Goal: Complete application form

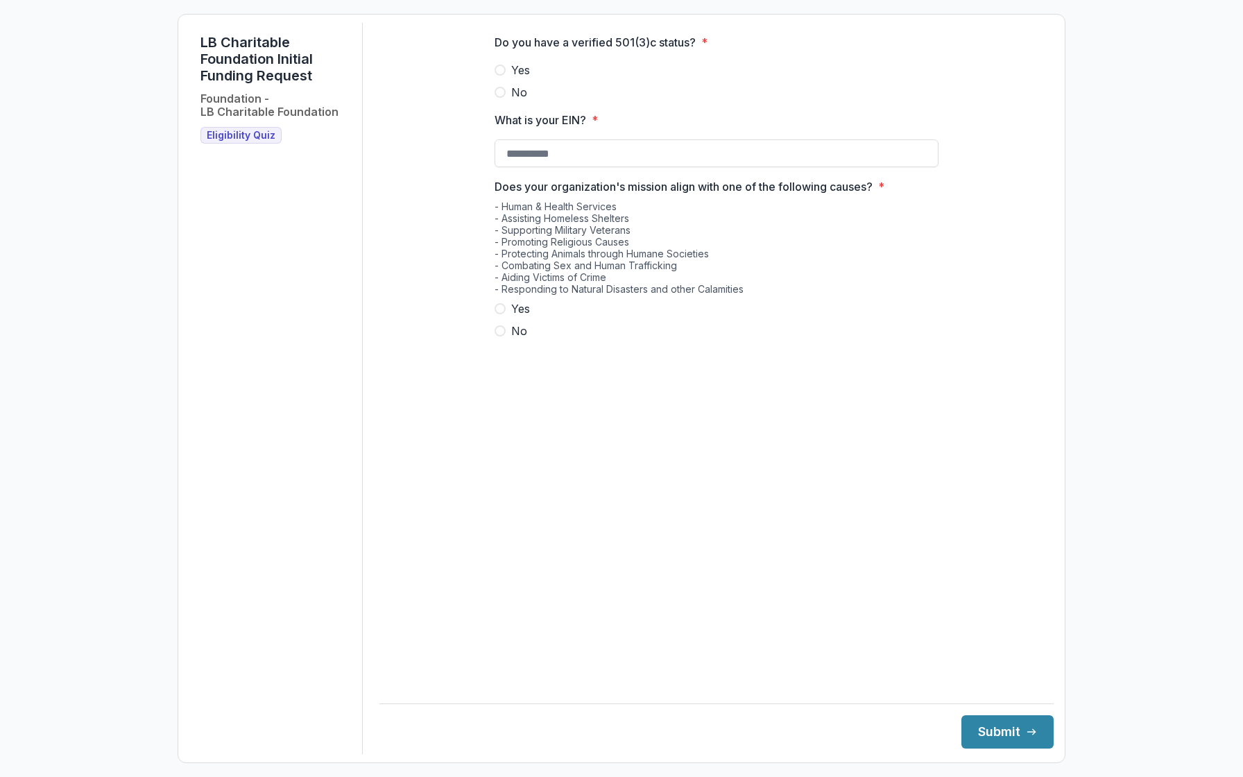
click at [502, 76] on span at bounding box center [500, 70] width 11 height 11
click at [545, 164] on input "What is your EIN? *" at bounding box center [717, 153] width 444 height 28
click at [504, 314] on span at bounding box center [500, 308] width 11 height 11
click at [526, 167] on input "What is your EIN? *" at bounding box center [717, 153] width 444 height 28
type input "**********"
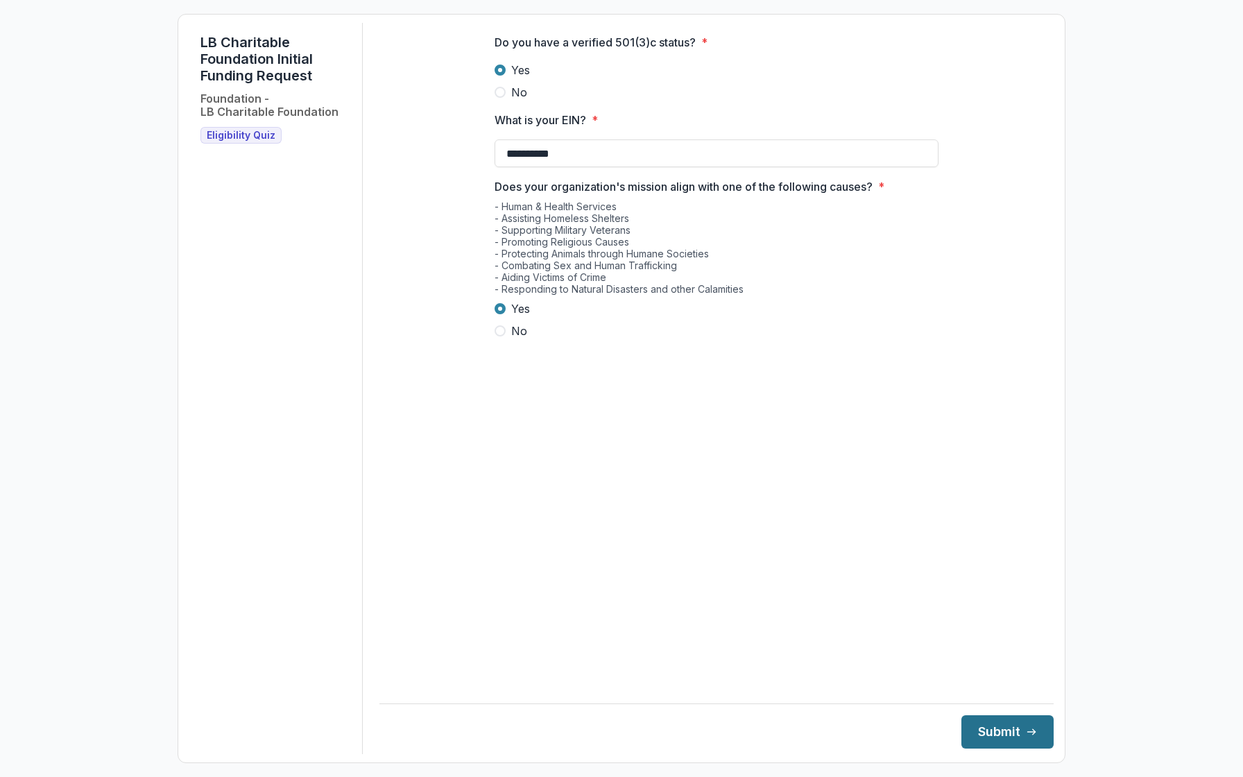
click at [1003, 731] on button "Submit" at bounding box center [1008, 731] width 92 height 33
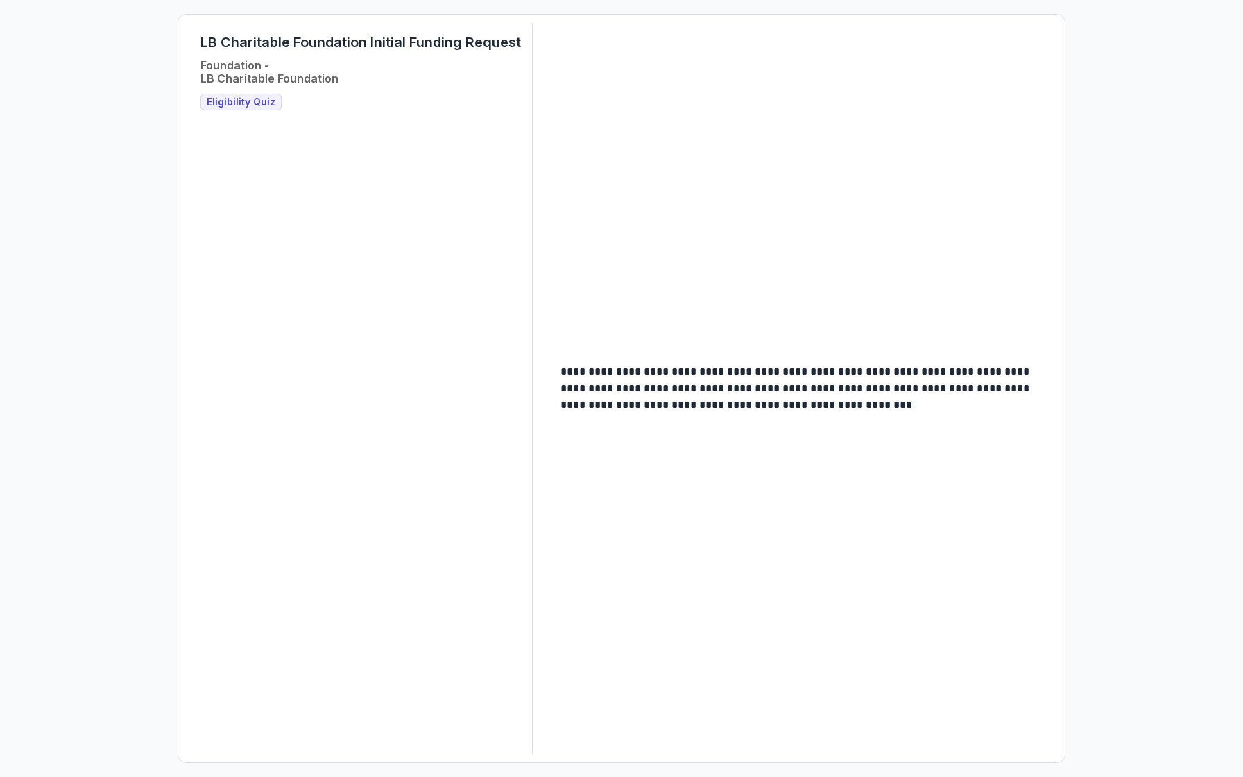
click at [249, 100] on span "Eligibility Quiz" at bounding box center [241, 102] width 69 height 12
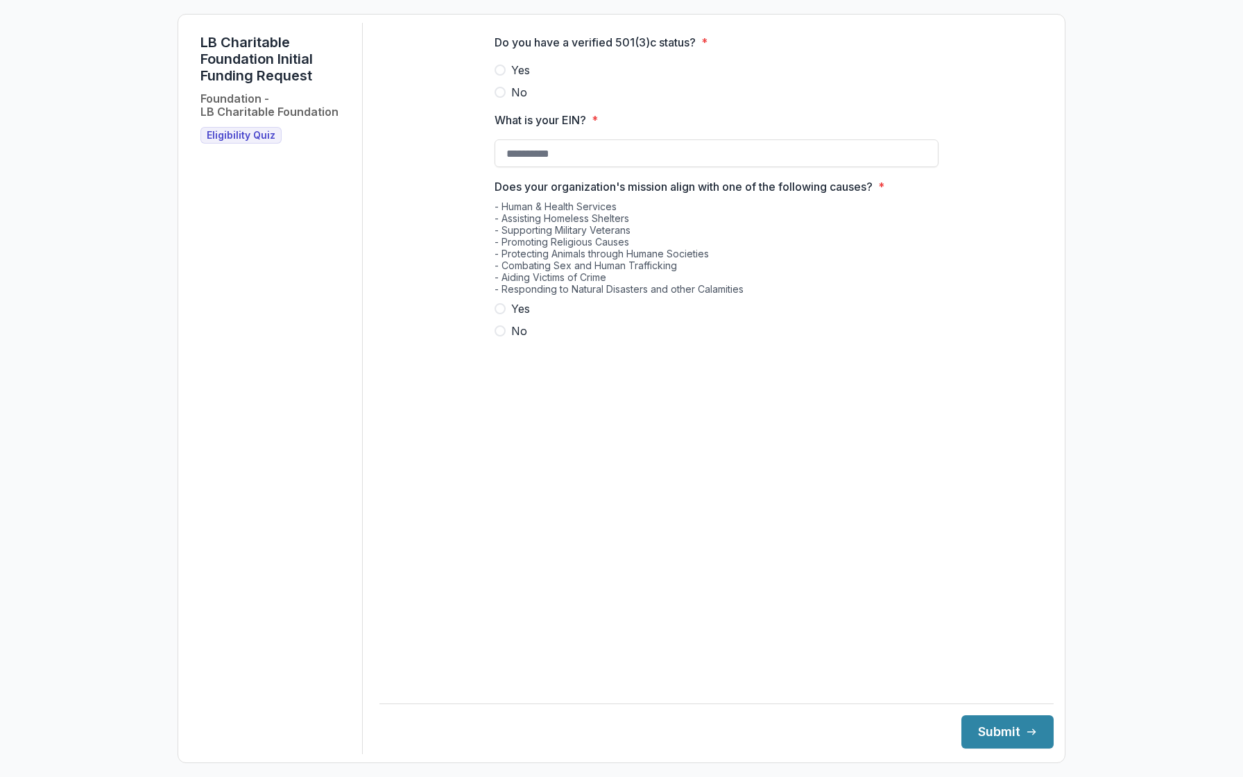
click at [497, 314] on span at bounding box center [500, 308] width 11 height 11
click at [502, 76] on span at bounding box center [500, 70] width 11 height 11
click at [548, 167] on input "What is your EIN? *" at bounding box center [717, 153] width 444 height 28
type input "**********"
click at [1000, 731] on button "Submit" at bounding box center [1008, 731] width 92 height 33
